Goal: Transaction & Acquisition: Purchase product/service

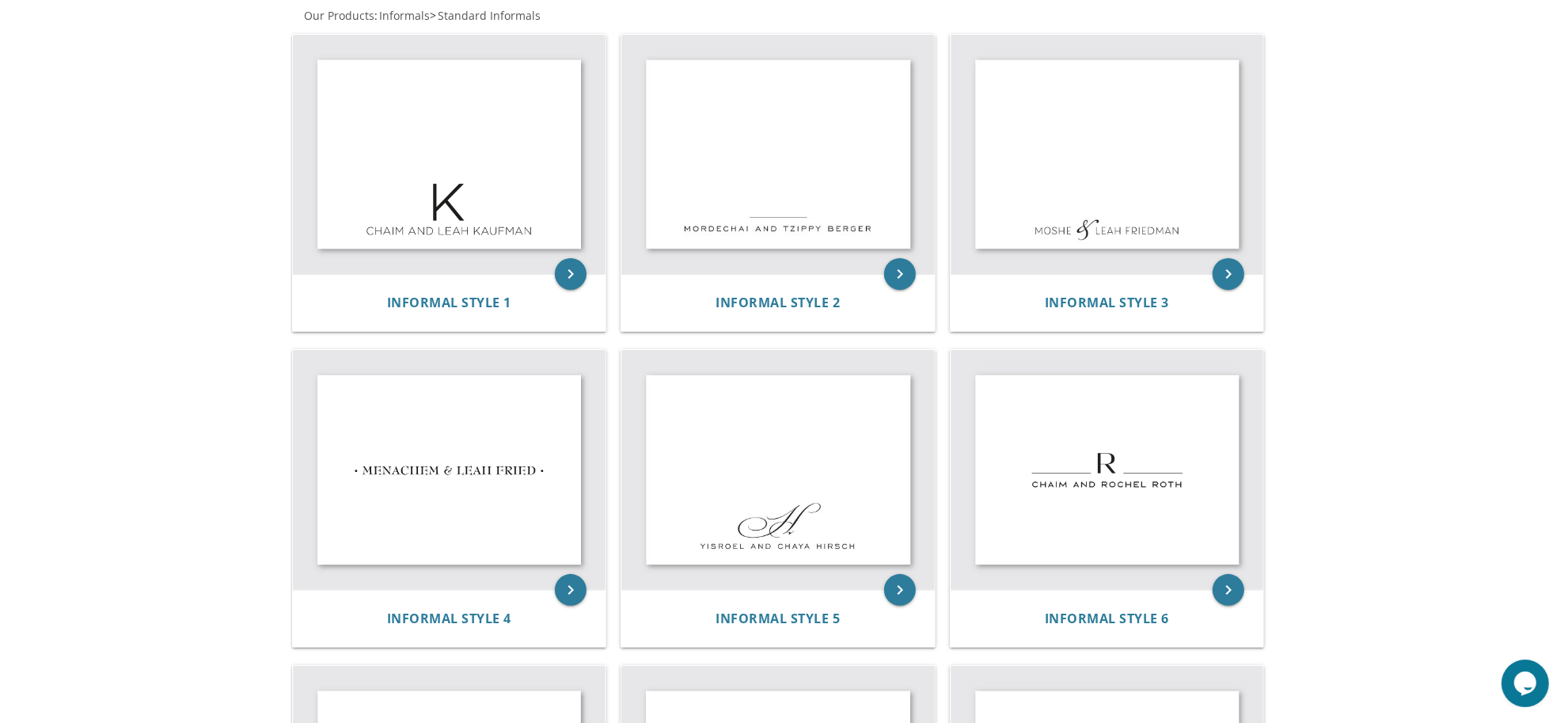
scroll to position [317, 0]
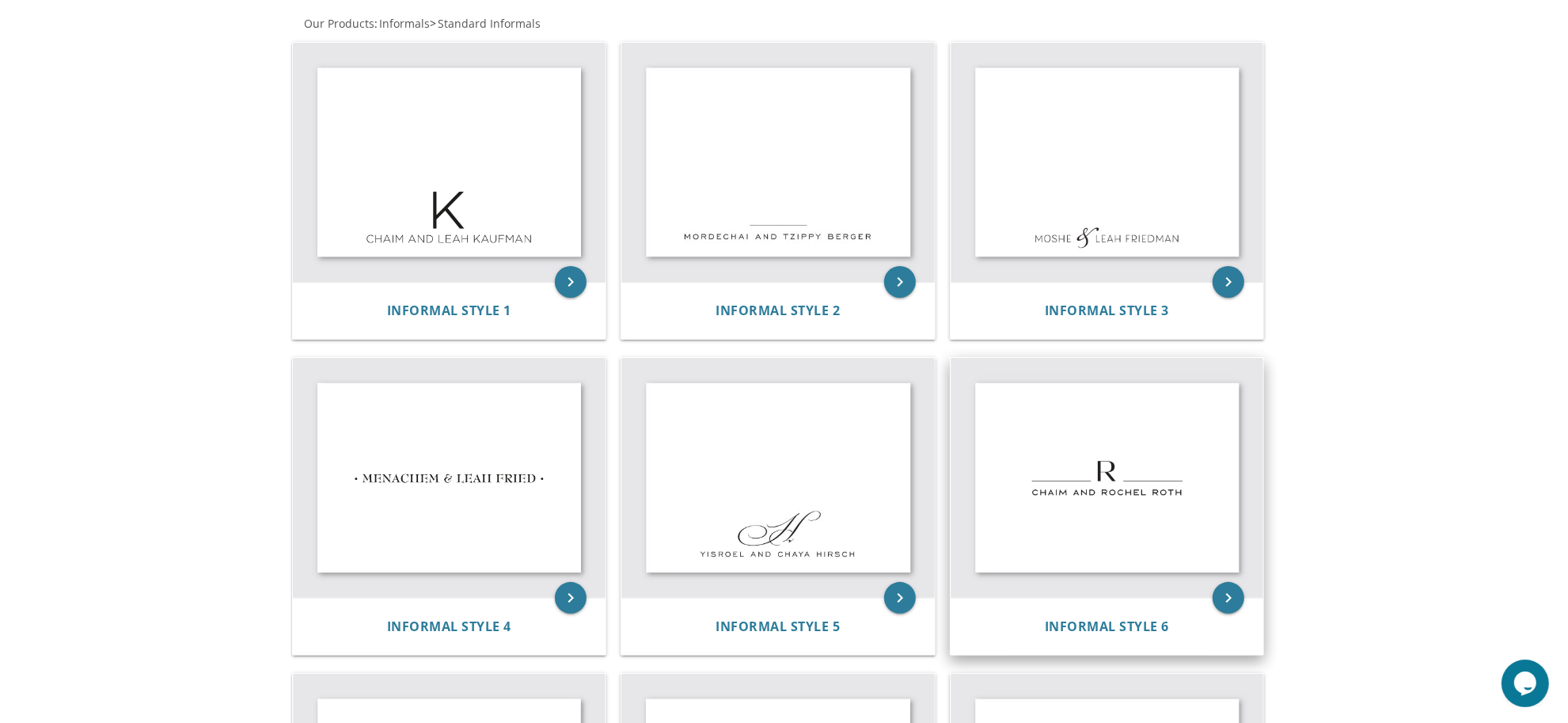
click at [1085, 508] on img at bounding box center [1106, 477] width 314 height 240
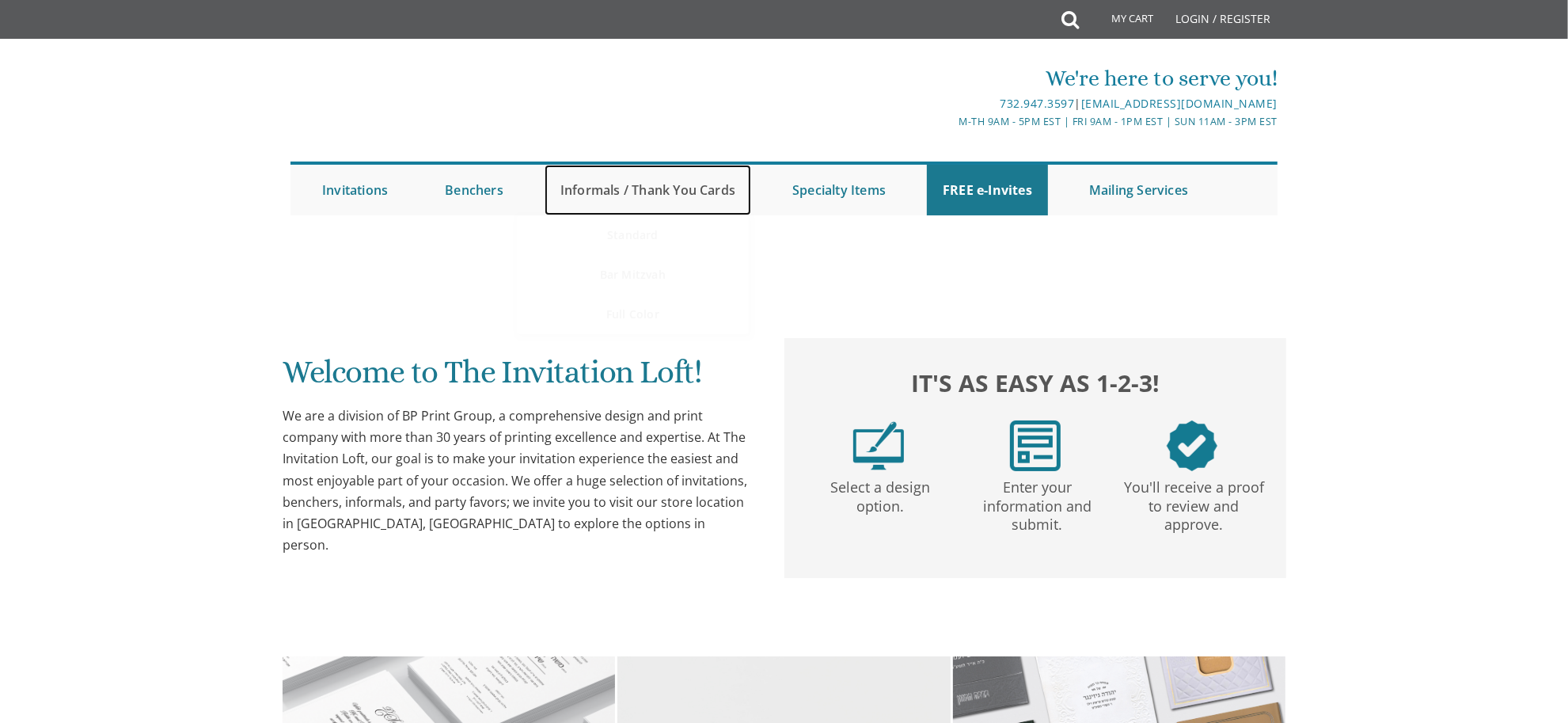
click at [617, 196] on link "Informals / Thank You Cards" at bounding box center [647, 189] width 207 height 51
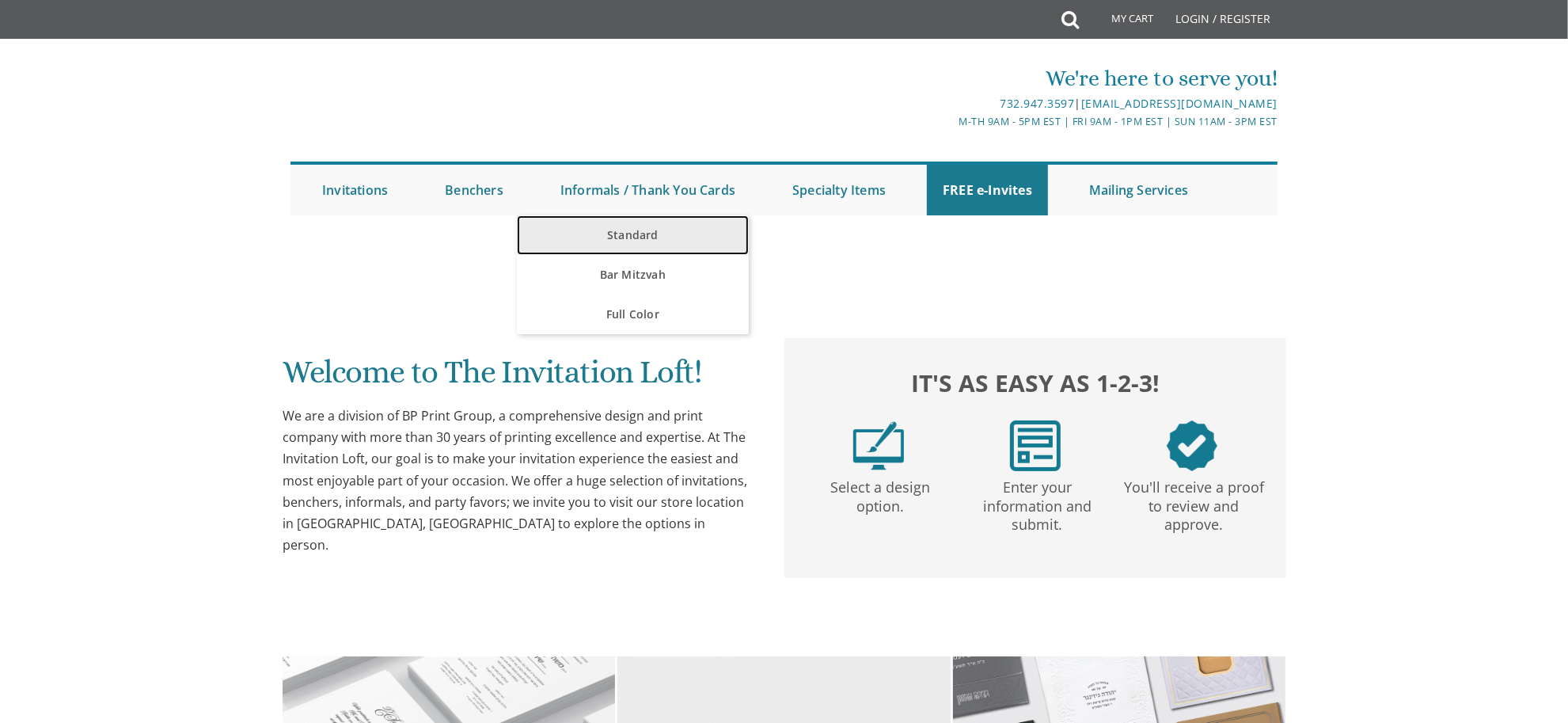
click at [615, 232] on link "Standard" at bounding box center [633, 235] width 232 height 40
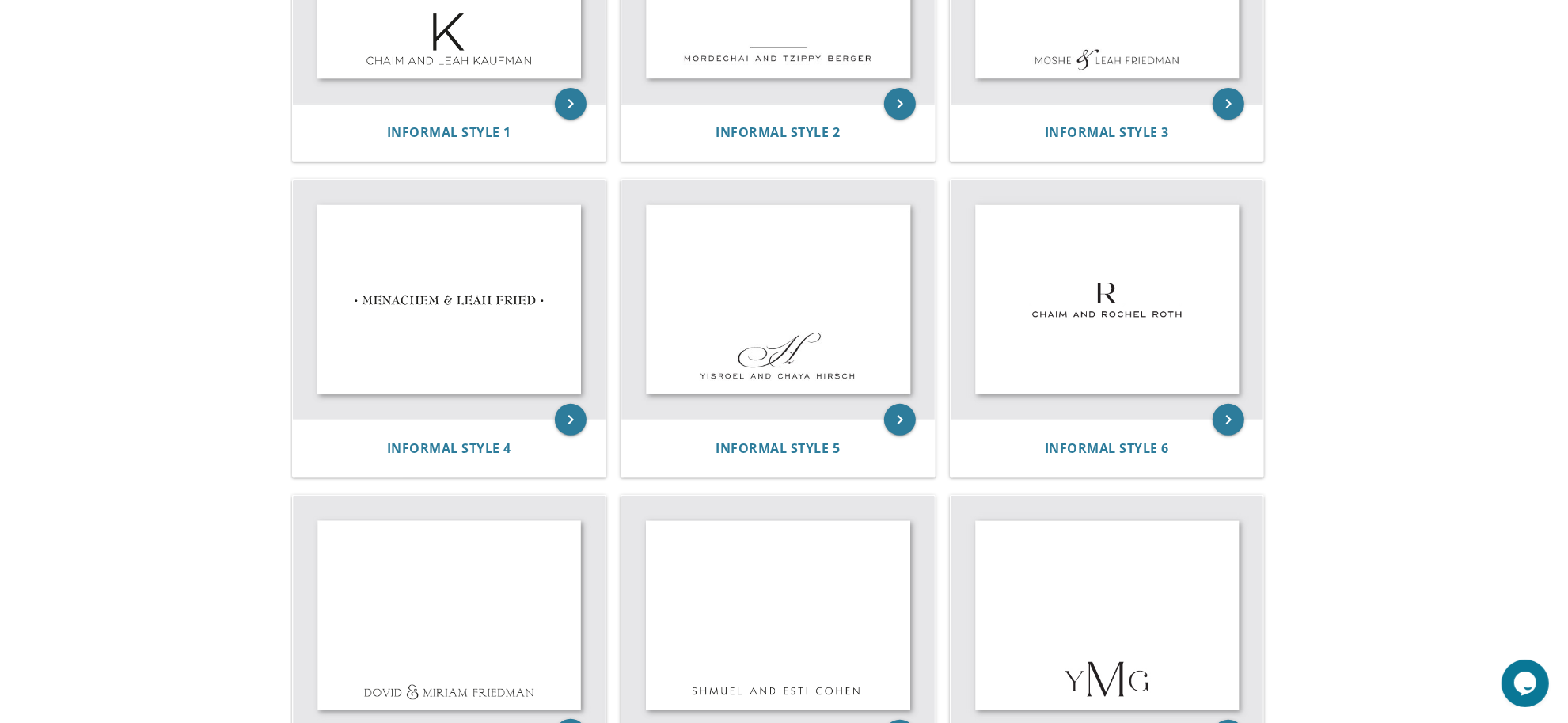
scroll to position [499, 0]
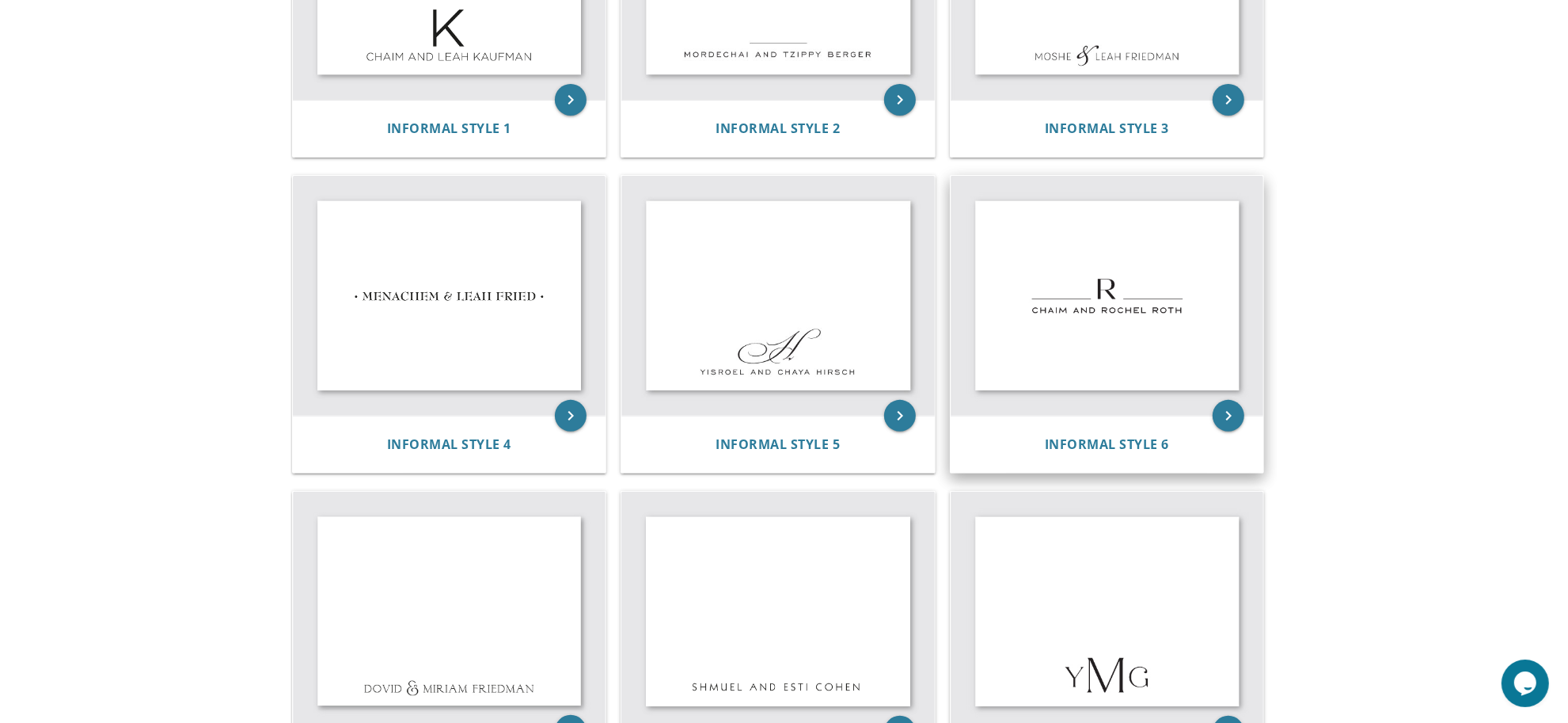
click at [1182, 431] on div "Informal Style 6" at bounding box center [1106, 444] width 314 height 57
click at [1232, 416] on icon "keyboard_arrow_right" at bounding box center [1228, 416] width 31 height 31
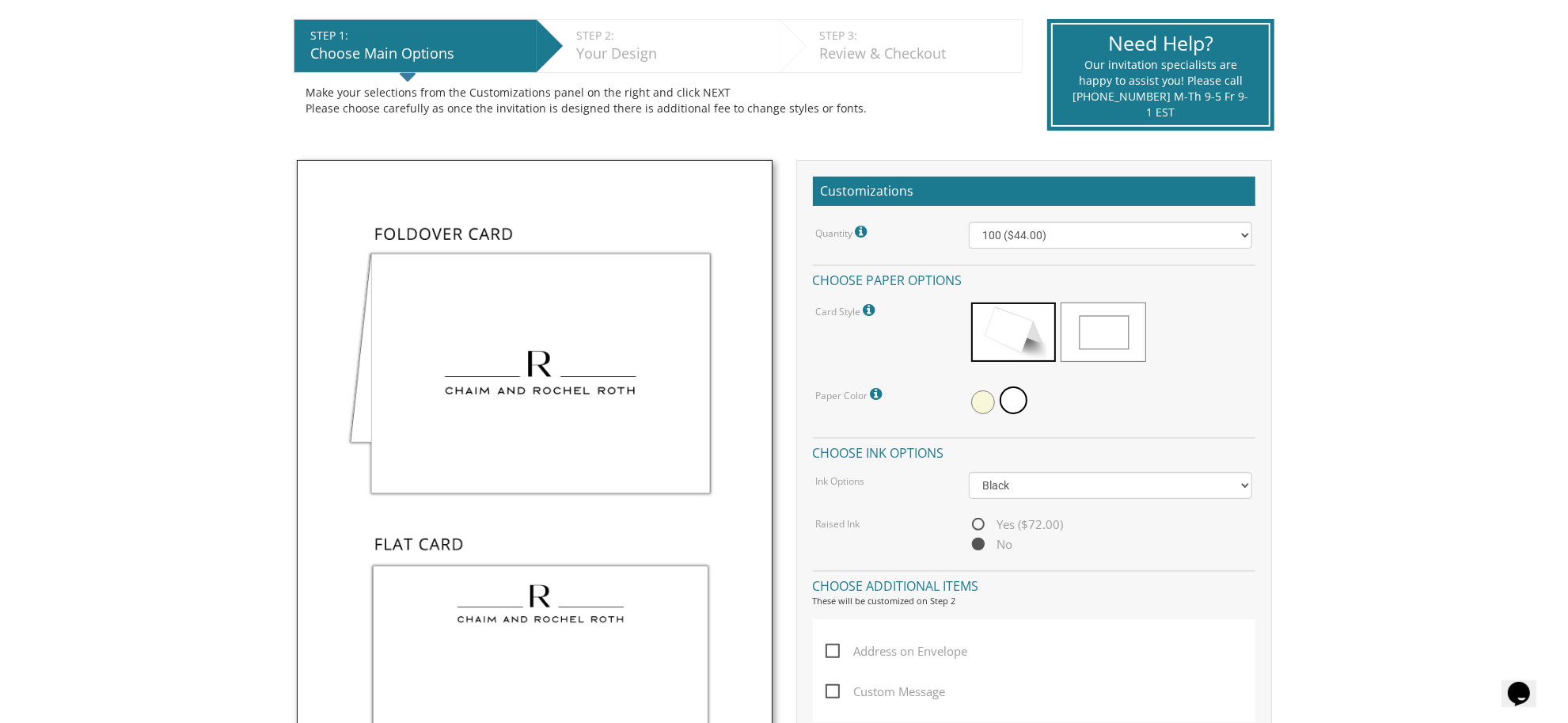
scroll to position [330, 0]
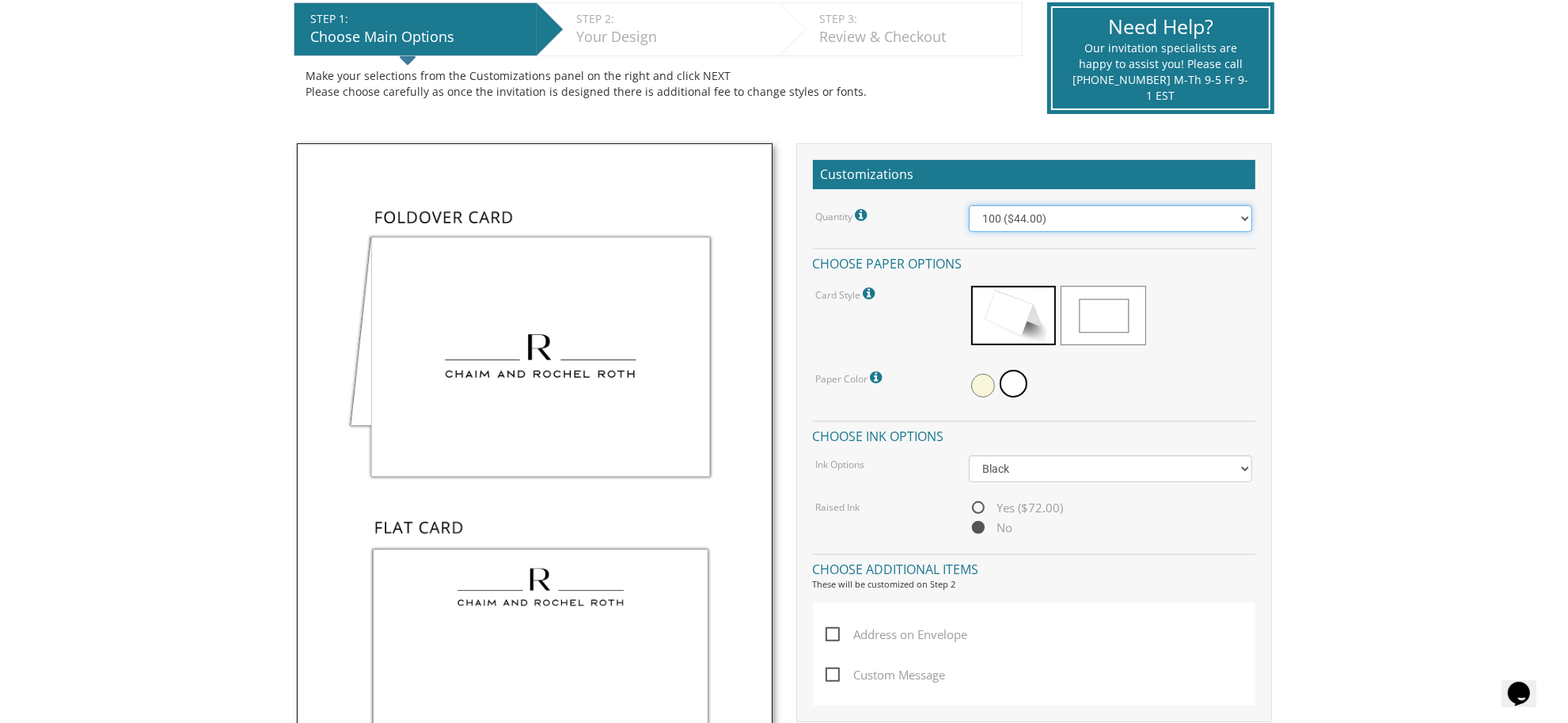
click at [1027, 228] on select "100 ($44.00) 200 ($63.00) 300 ($82.00) 400 ($101.00) 500 ($120.00) 600 ($139.00…" at bounding box center [1110, 218] width 283 height 27
select select "500"
click at [968, 205] on select "100 ($44.00) 200 ($63.00) 300 ($82.00) 400 ($101.00) 500 ($120.00) 600 ($139.00…" at bounding box center [1110, 218] width 283 height 27
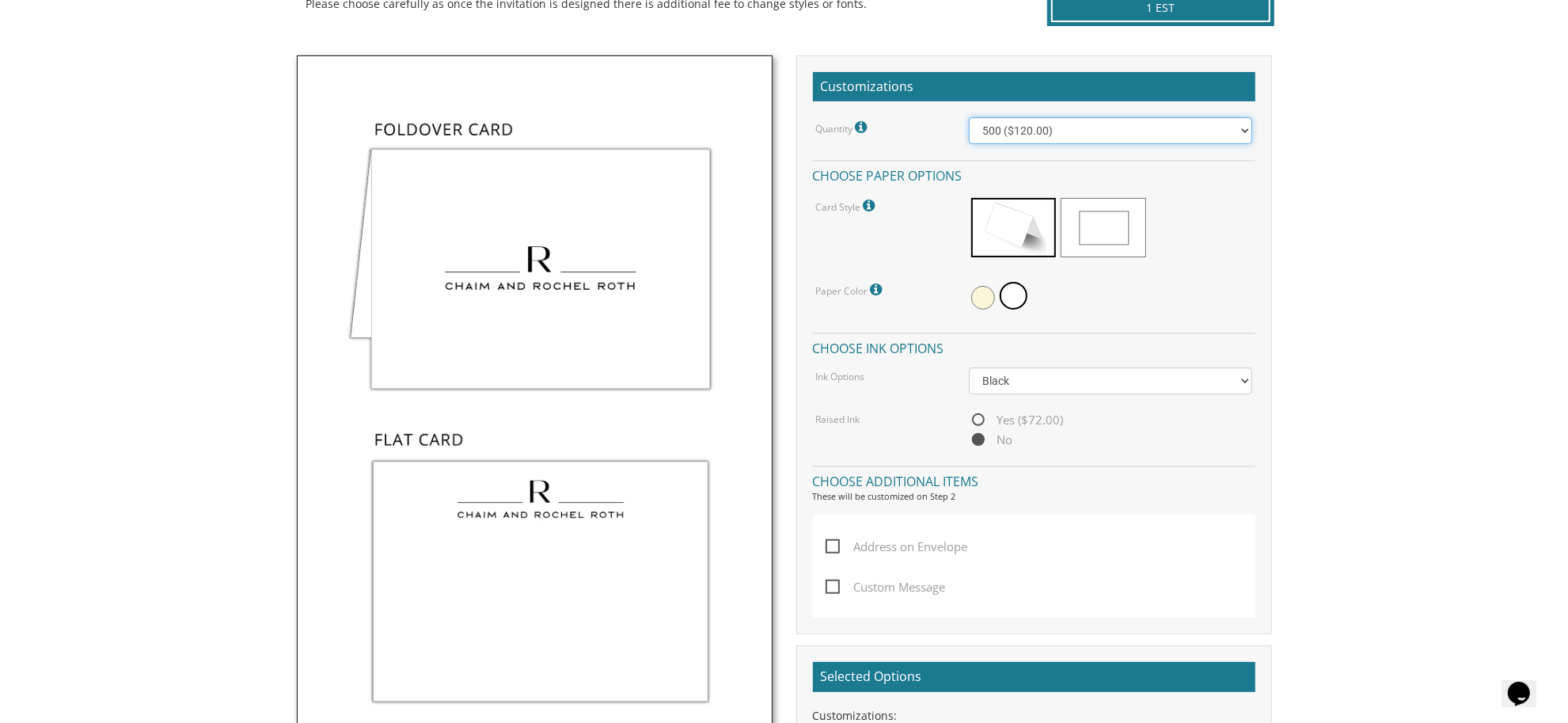
scroll to position [436, 0]
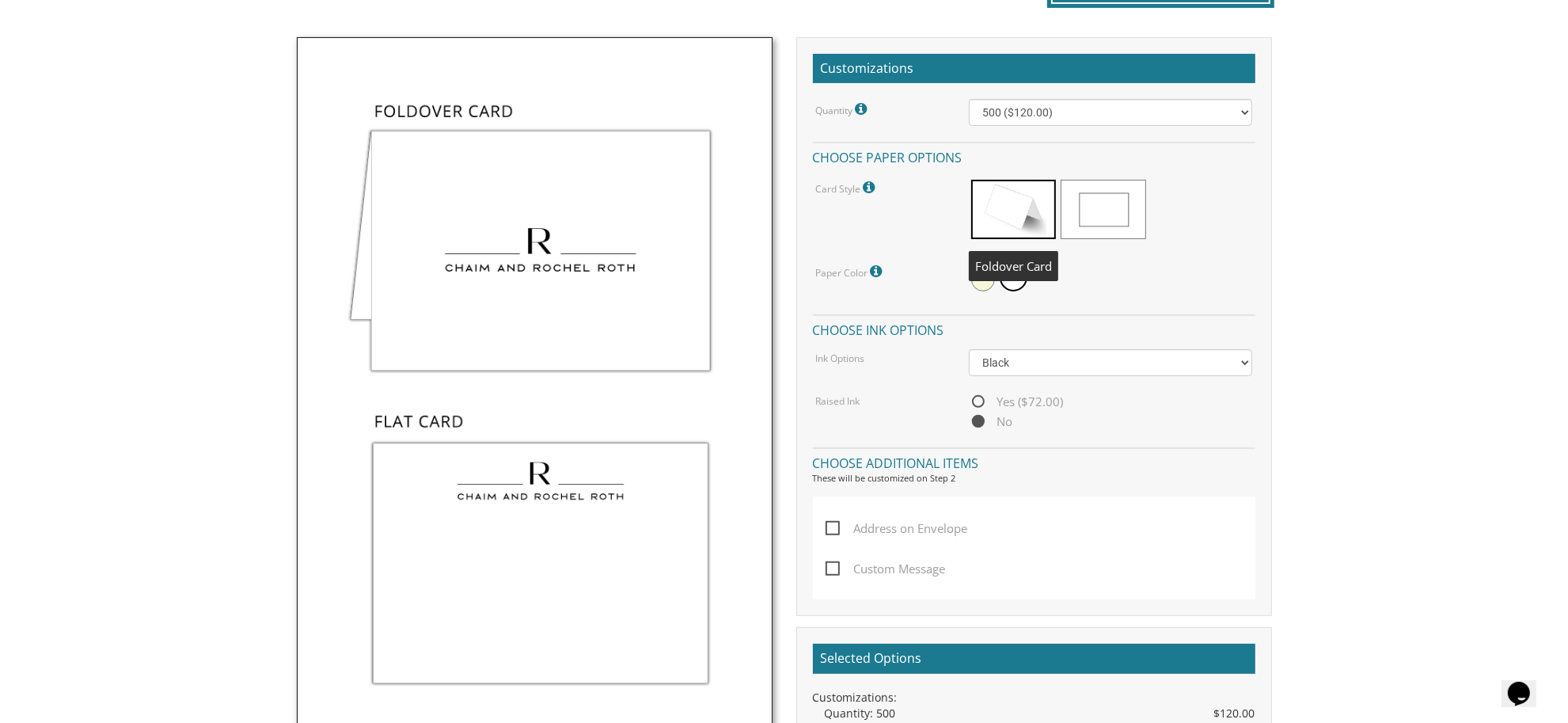
click at [1000, 204] on span at bounding box center [1013, 209] width 85 height 60
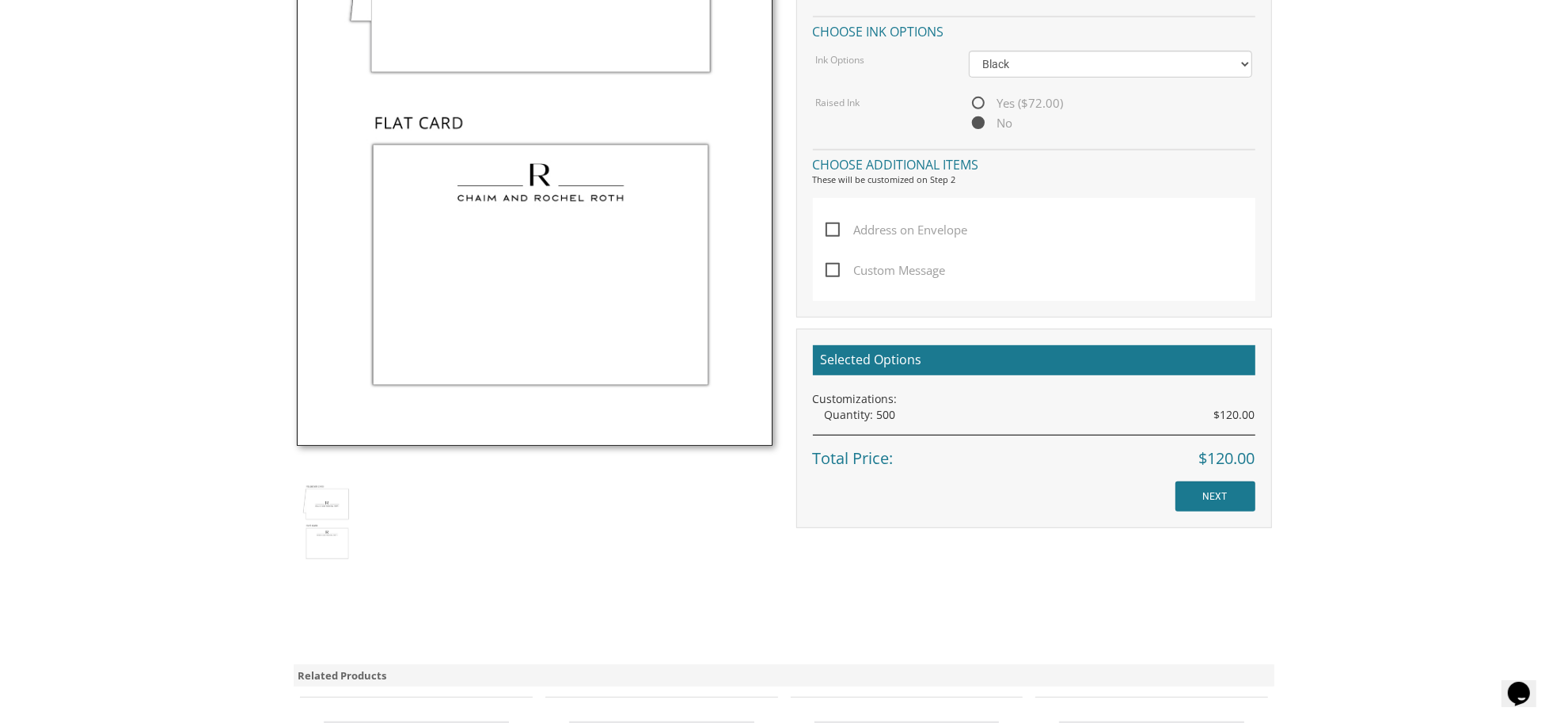
scroll to position [742, 0]
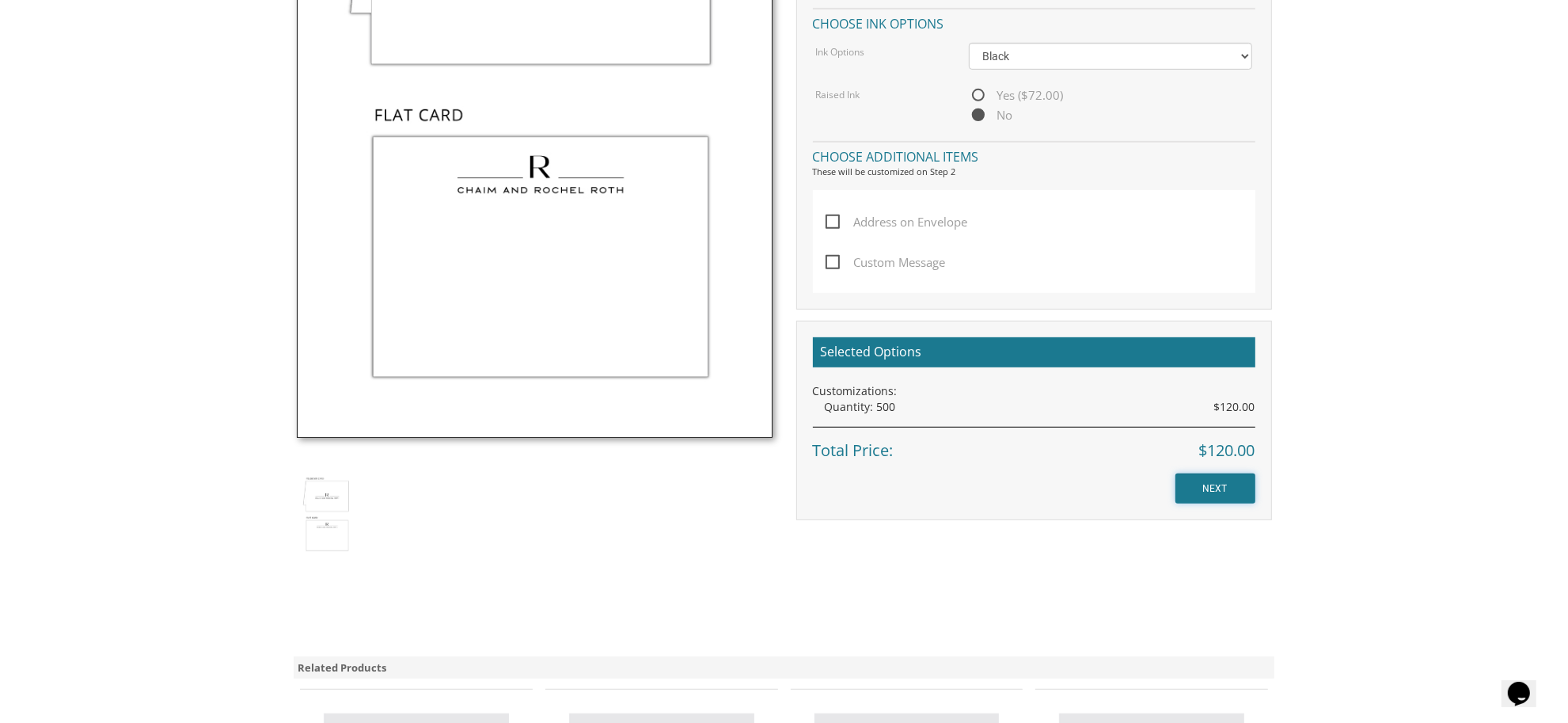
click at [1208, 479] on input "NEXT" at bounding box center [1215, 488] width 80 height 30
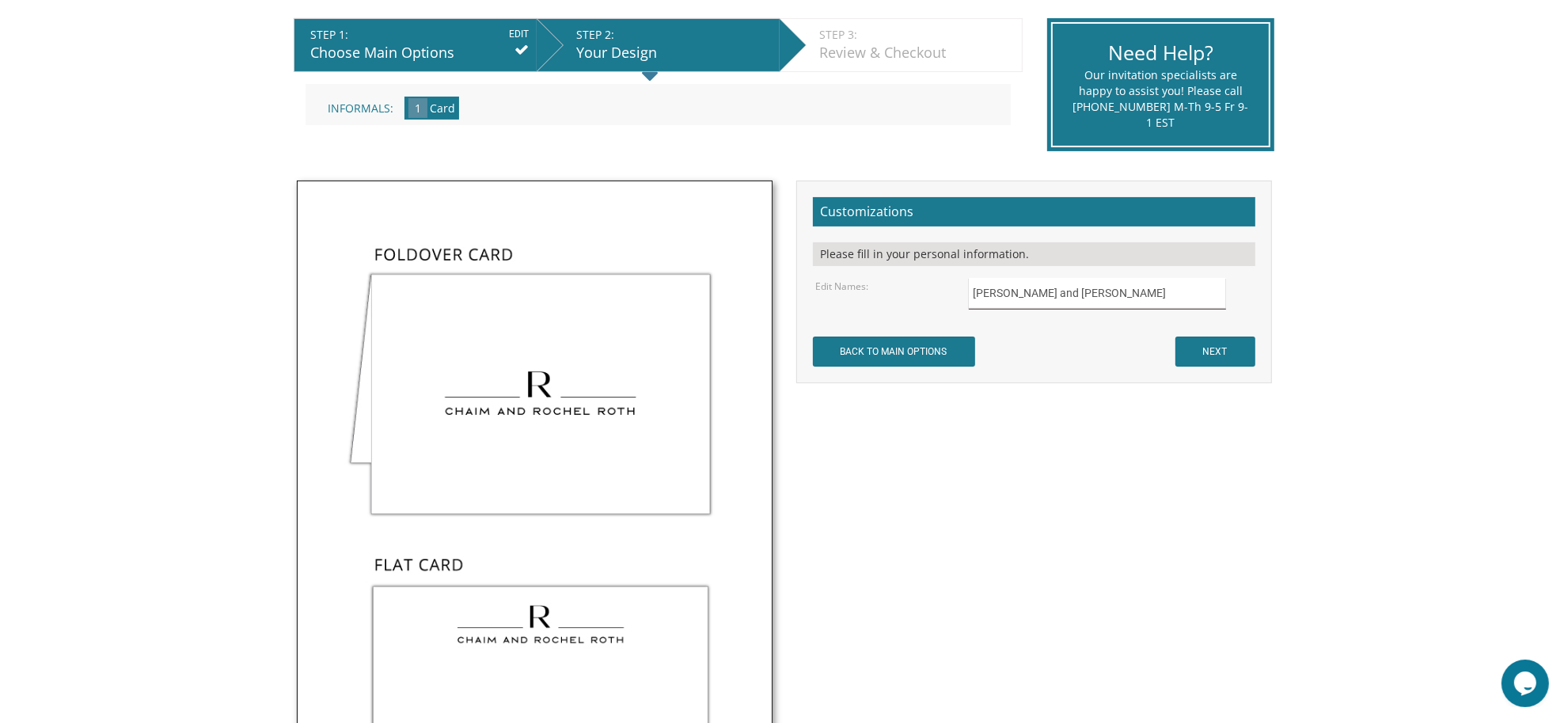
drag, startPoint x: 1101, startPoint y: 293, endPoint x: 840, endPoint y: 297, distance: 261.0
click at [840, 297] on div "Edit Names: Chaim and Rochel Roth" at bounding box center [1033, 293] width 461 height 31
type input "Meir Simcha and Chani Bilus"
click at [1196, 349] on input "NEXT" at bounding box center [1215, 351] width 80 height 30
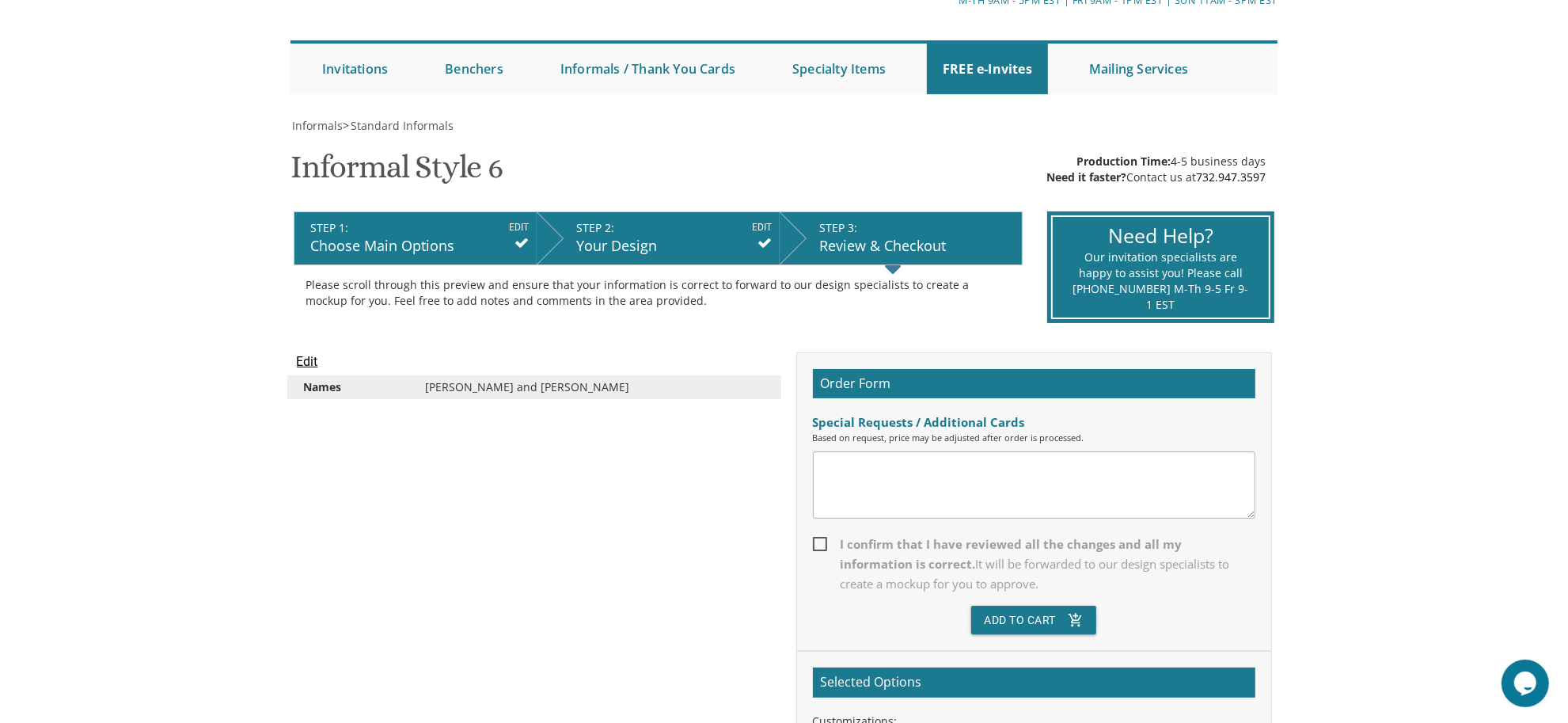
scroll to position [124, 0]
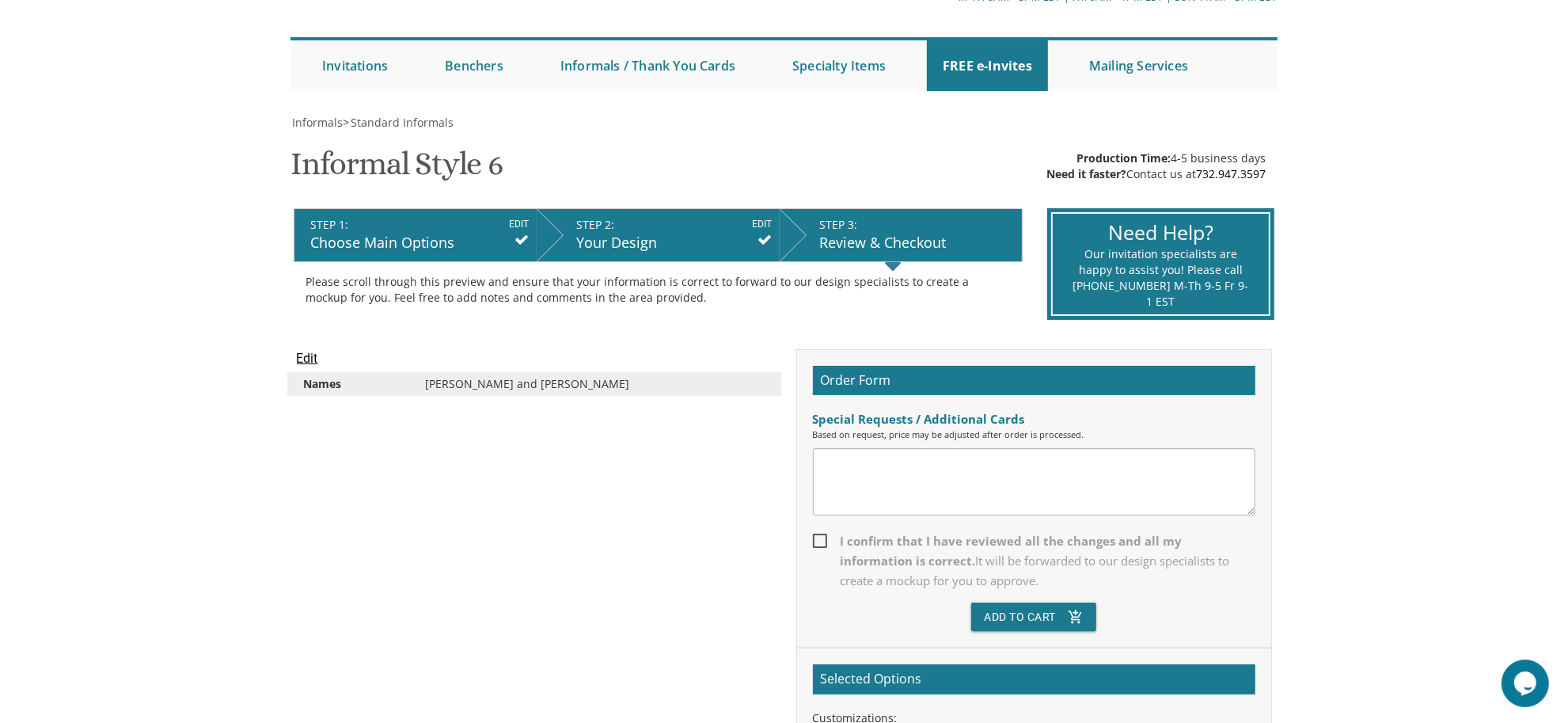
drag, startPoint x: 892, startPoint y: 502, endPoint x: 855, endPoint y: 480, distance: 43.0
click at [855, 480] on textarea at bounding box center [1034, 481] width 442 height 67
click at [966, 491] on textarea at bounding box center [1034, 481] width 442 height 67
type textarea "Any chance we can use the same English font that we used for our invitations an…"
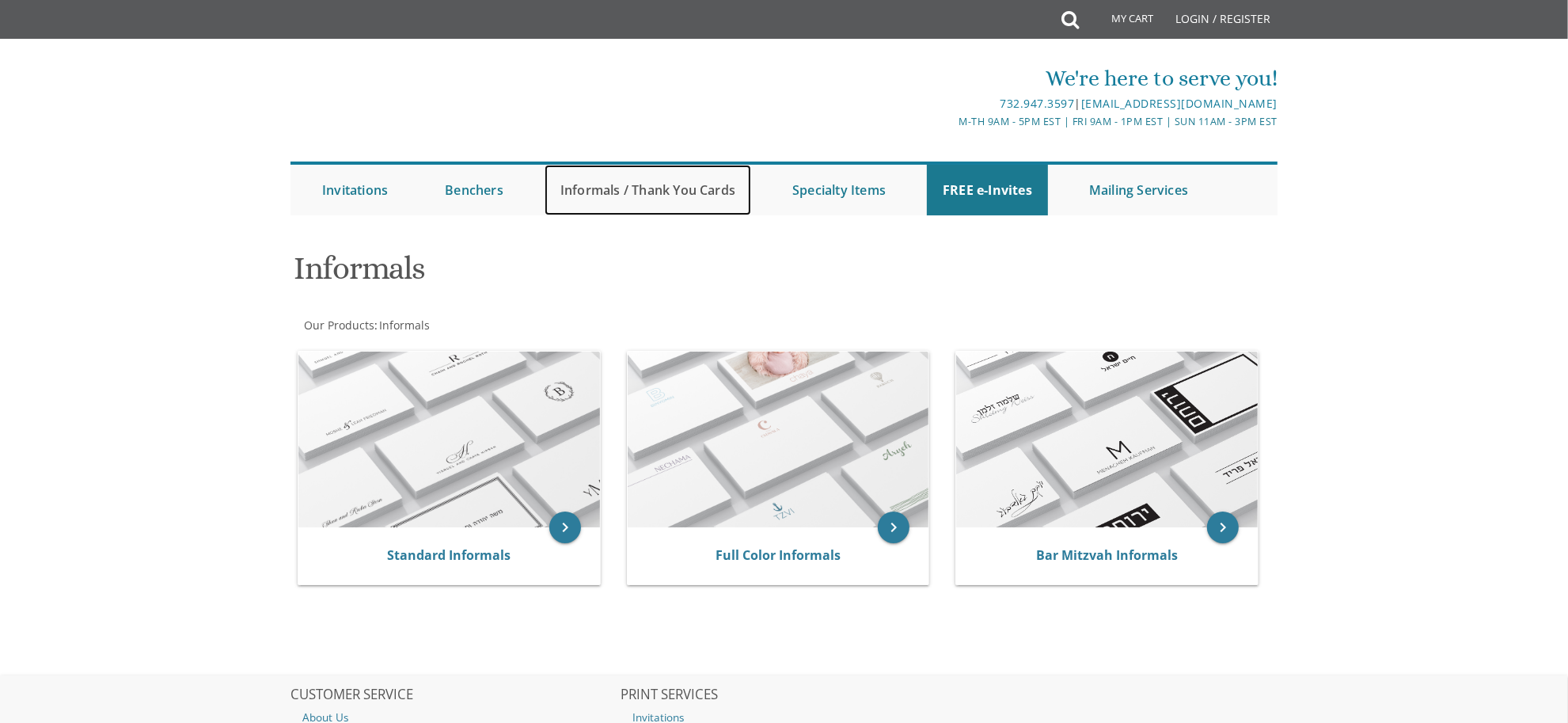
click at [651, 190] on link "Informals / Thank You Cards" at bounding box center [647, 189] width 207 height 51
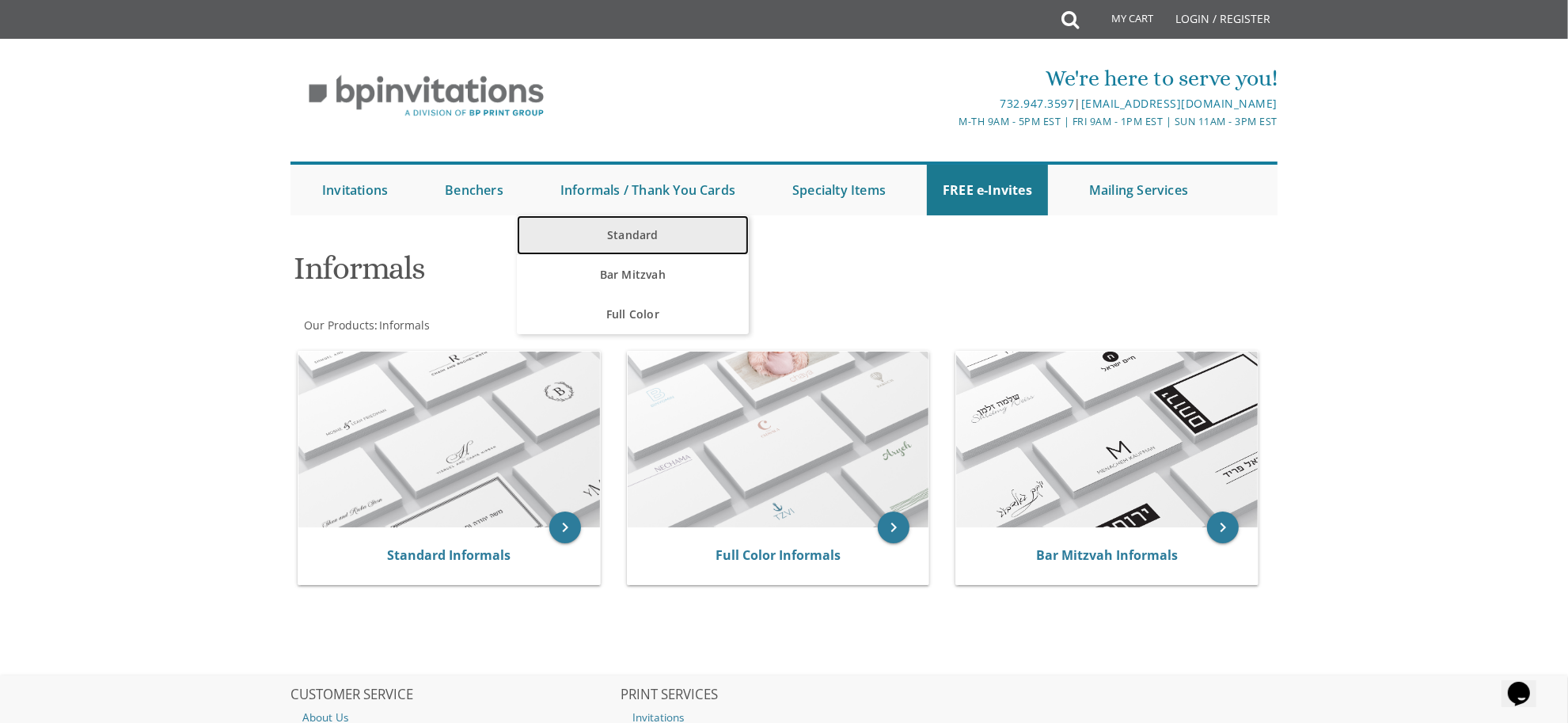
click at [635, 227] on link "Standard" at bounding box center [633, 235] width 232 height 40
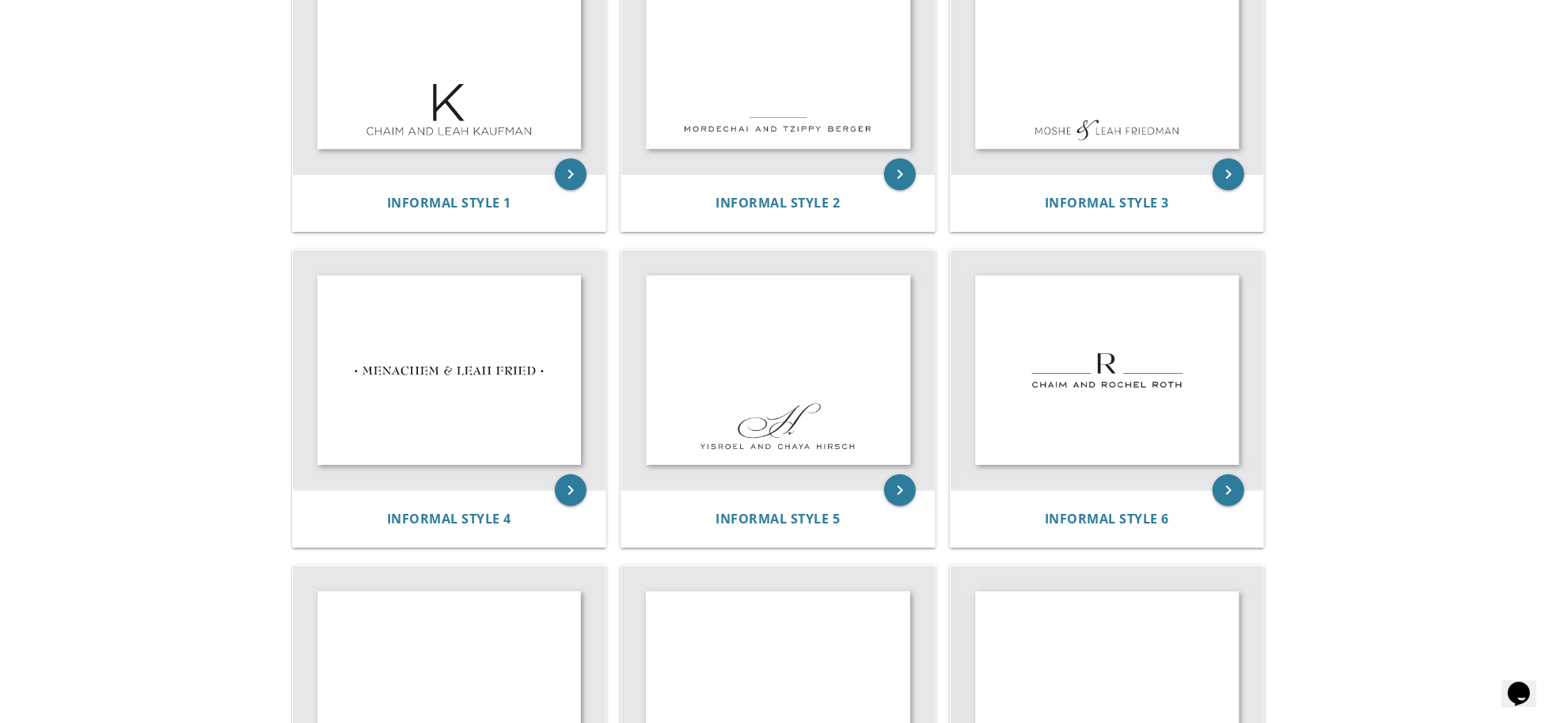
scroll to position [388, 0]
